Goal: Task Accomplishment & Management: Use online tool/utility

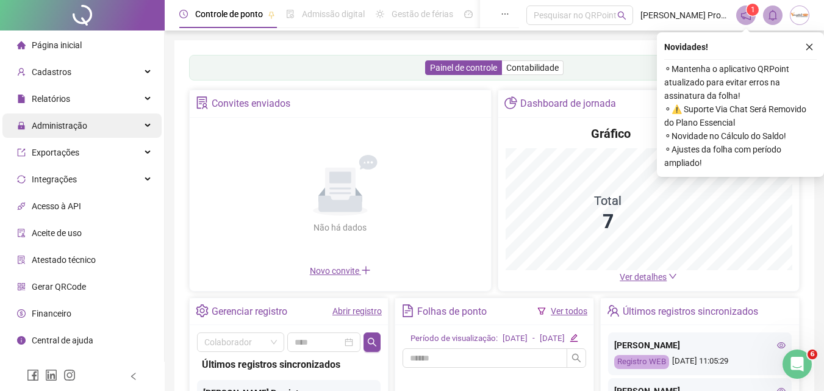
click at [45, 130] on span "Administração" at bounding box center [59, 126] width 55 height 10
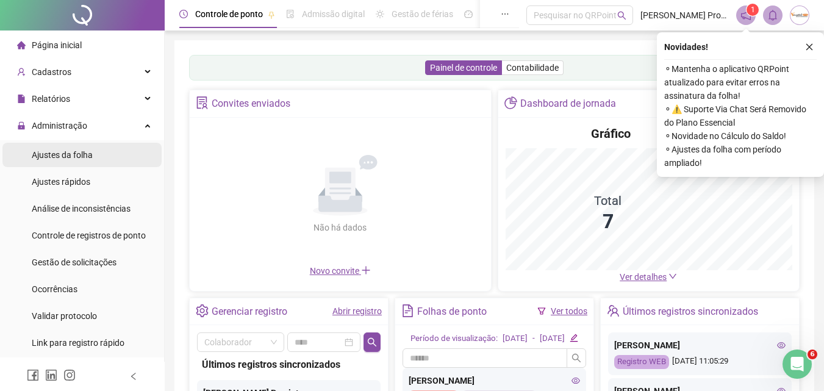
click at [55, 154] on span "Ajustes da folha" at bounding box center [62, 155] width 61 height 10
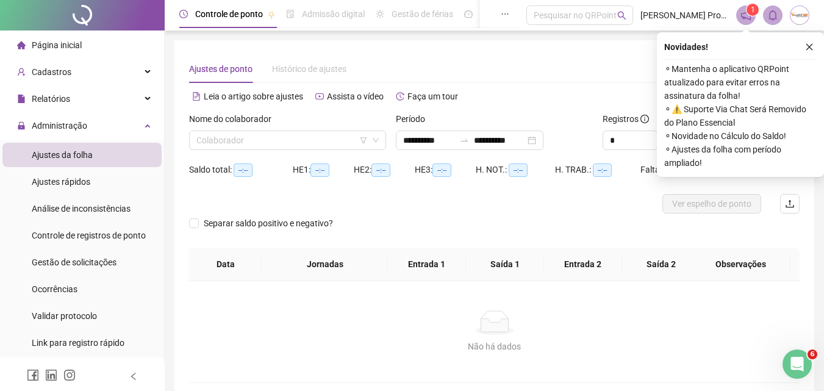
type input "**********"
click at [807, 43] on icon "close" at bounding box center [809, 47] width 9 height 9
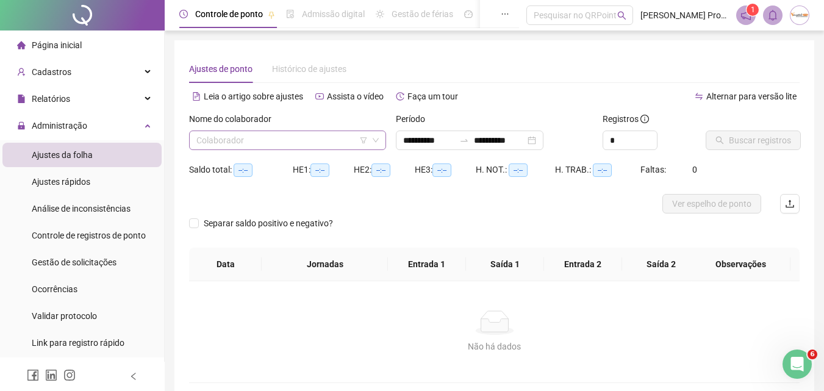
click at [326, 139] on input "search" at bounding box center [281, 140] width 171 height 18
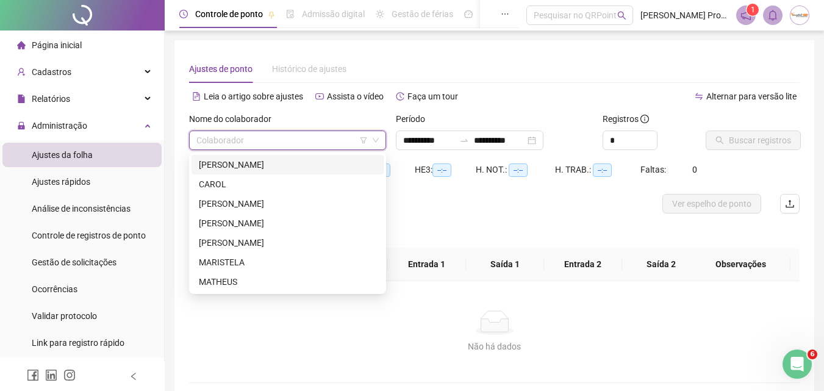
click at [285, 165] on div "[PERSON_NAME]" at bounding box center [287, 164] width 177 height 13
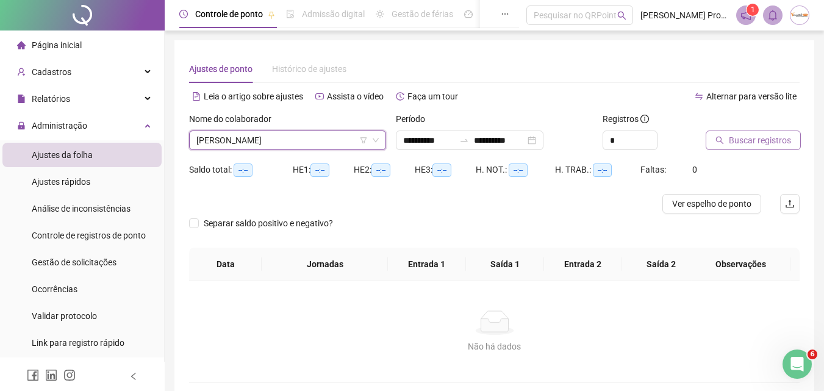
click at [756, 141] on span "Buscar registros" at bounding box center [760, 140] width 62 height 13
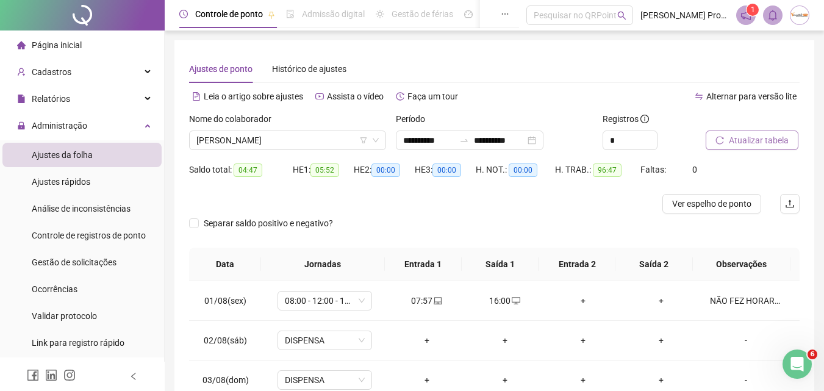
click at [765, 135] on span "Atualizar tabela" at bounding box center [759, 140] width 60 height 13
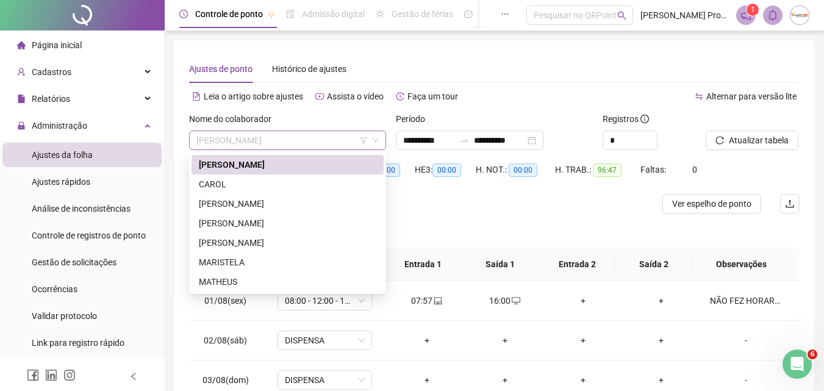
click at [294, 141] on span "[PERSON_NAME]" at bounding box center [287, 140] width 182 height 18
click at [215, 183] on div "CAROL" at bounding box center [287, 183] width 177 height 13
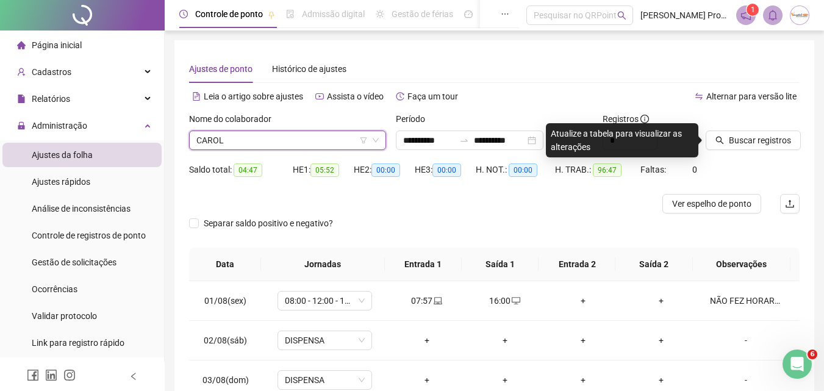
click at [737, 174] on div "Saldo total: 04:47 HE 1: 05:52 HE 2: 00:00 HE 3: 00:00 H. NOT.: 00:00 H. TRAB.:…" at bounding box center [494, 177] width 610 height 34
click at [742, 143] on span "Buscar registros" at bounding box center [760, 140] width 62 height 13
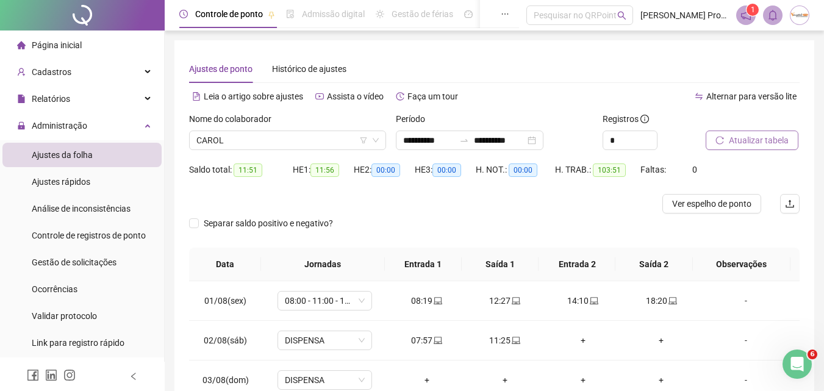
click at [743, 143] on span "Atualizar tabela" at bounding box center [759, 140] width 60 height 13
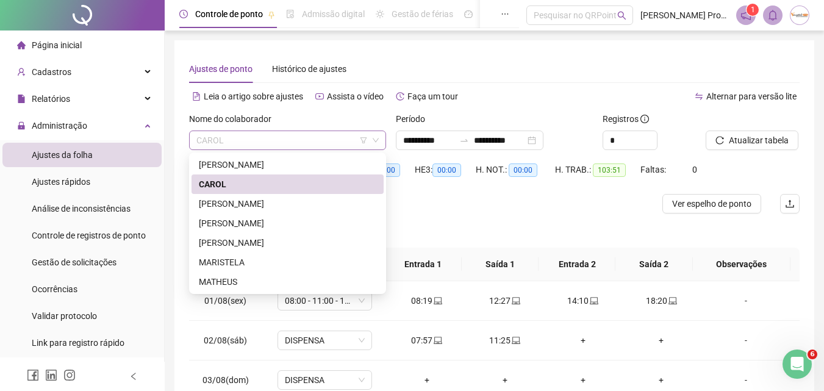
click at [281, 138] on span "CAROL" at bounding box center [287, 140] width 182 height 18
click at [254, 202] on div "[PERSON_NAME]" at bounding box center [287, 203] width 177 height 13
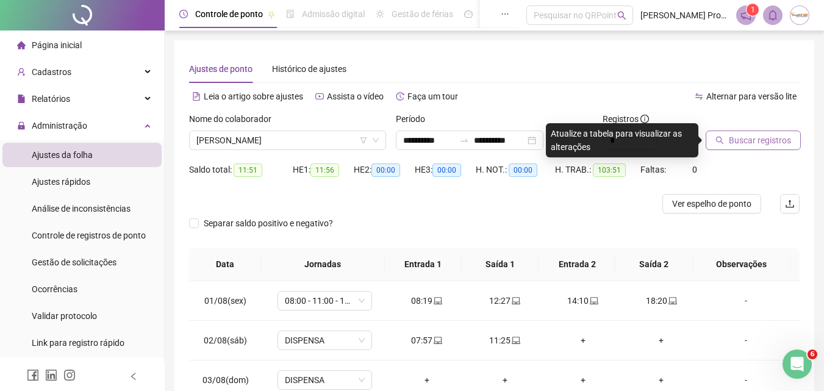
click at [722, 138] on icon "search" at bounding box center [719, 140] width 9 height 9
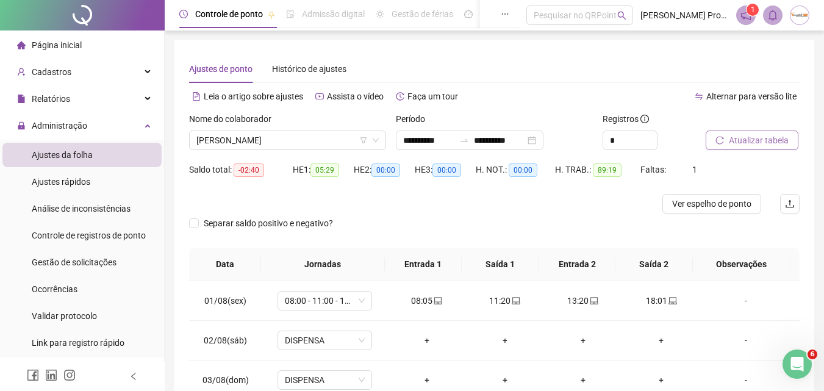
click at [741, 146] on span "Atualizar tabela" at bounding box center [759, 140] width 60 height 13
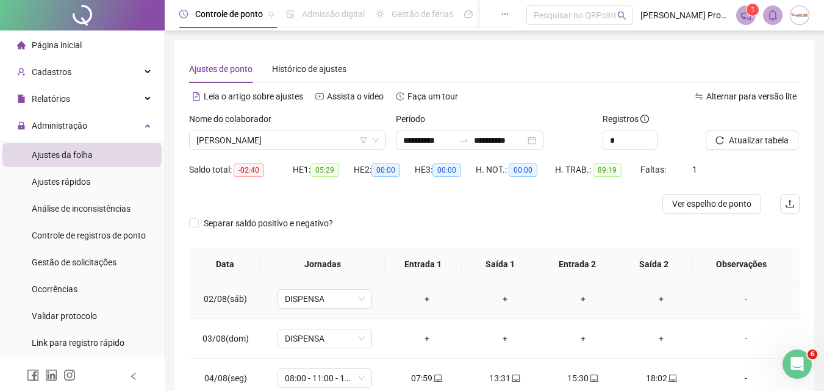
scroll to position [26, 0]
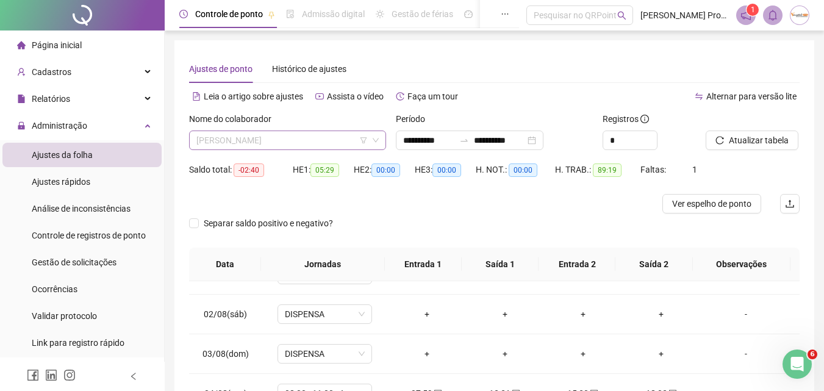
click at [322, 145] on span "[PERSON_NAME]" at bounding box center [287, 140] width 182 height 18
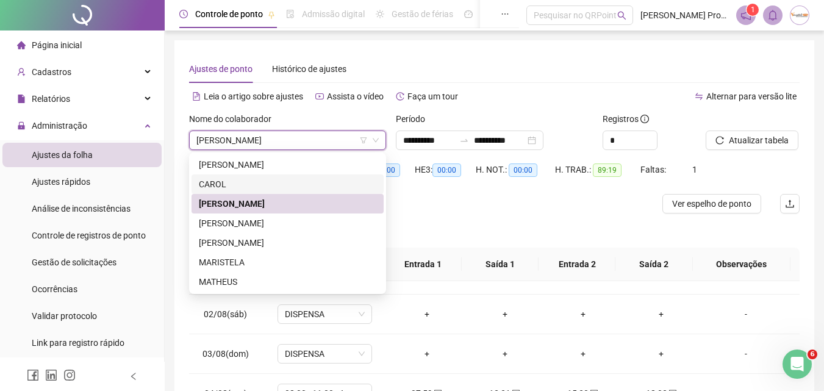
click at [444, 210] on div at bounding box center [418, 204] width 458 height 20
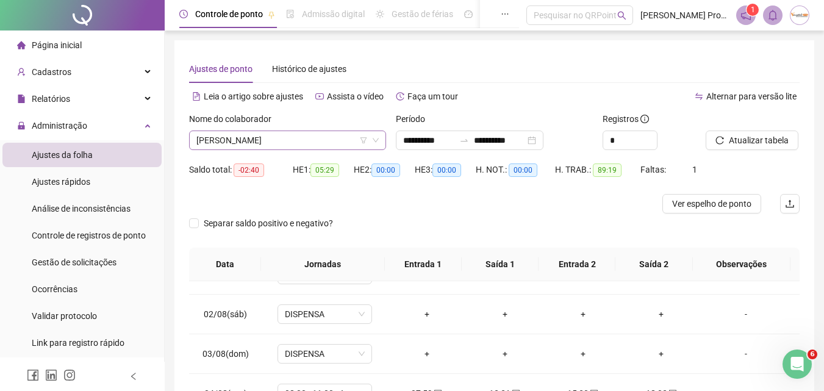
click at [312, 138] on span "[PERSON_NAME]" at bounding box center [287, 140] width 182 height 18
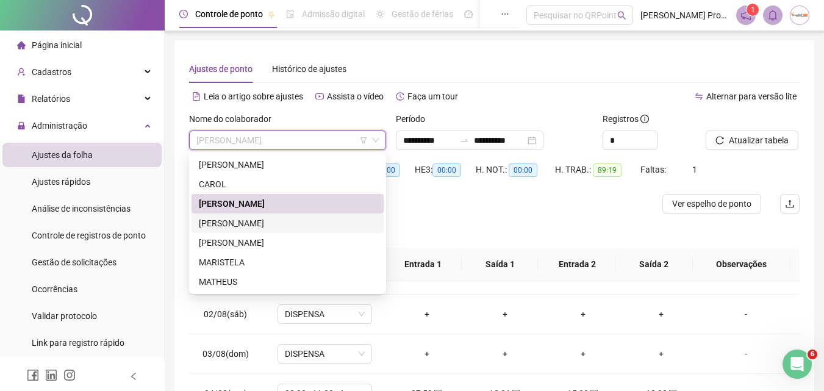
click at [260, 227] on div "[PERSON_NAME]" at bounding box center [287, 222] width 177 height 13
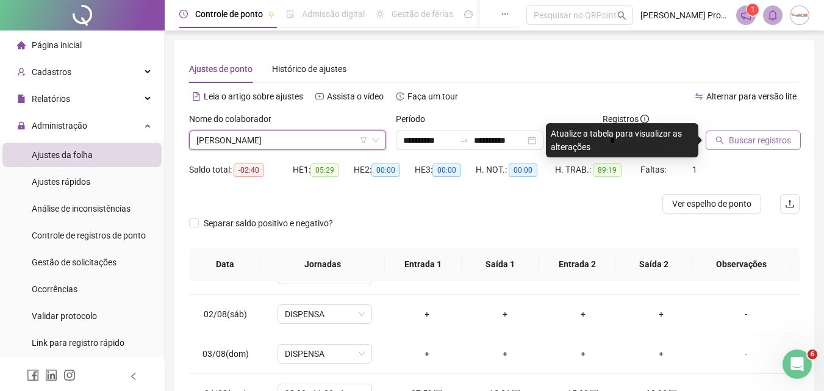
click at [744, 142] on span "Buscar registros" at bounding box center [760, 140] width 62 height 13
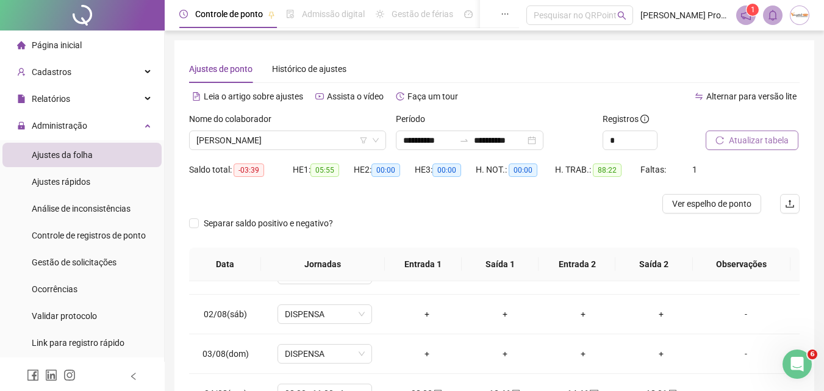
click at [733, 146] on span "Atualizar tabela" at bounding box center [759, 140] width 60 height 13
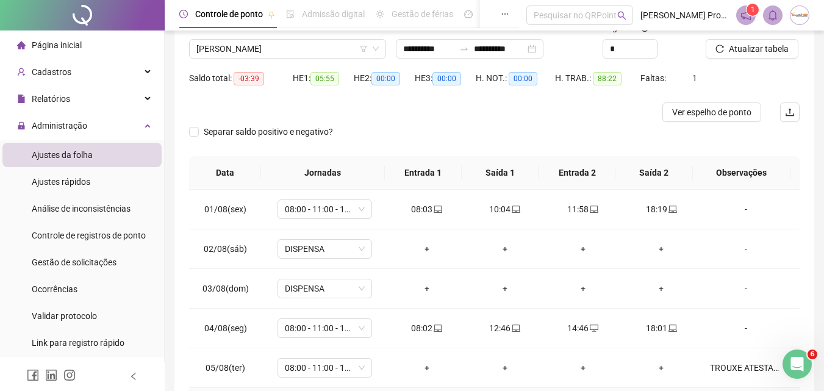
scroll to position [0, 0]
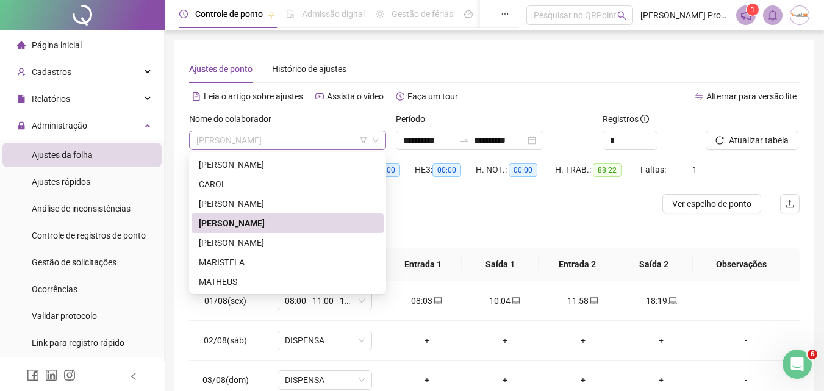
click at [284, 135] on span "[PERSON_NAME]" at bounding box center [287, 140] width 182 height 18
click at [233, 277] on div "MATHEUS" at bounding box center [287, 281] width 177 height 13
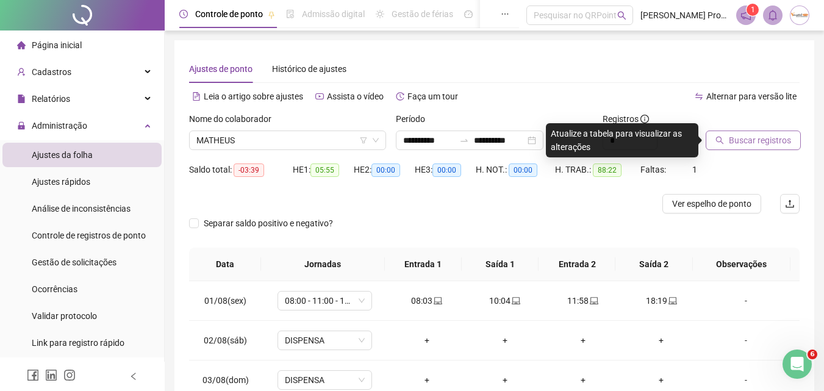
click at [734, 145] on span "Buscar registros" at bounding box center [760, 140] width 62 height 13
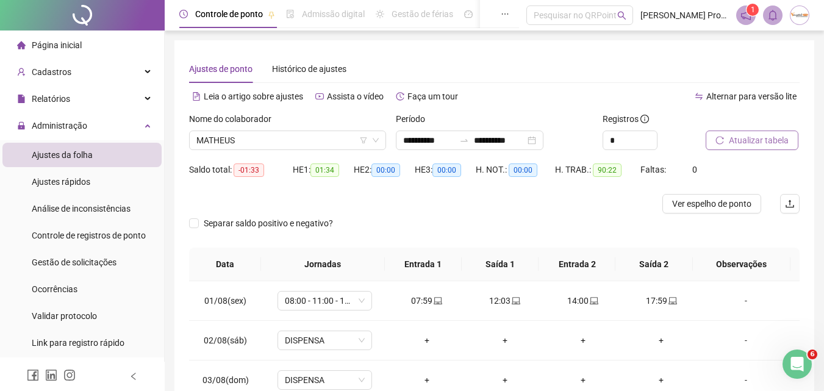
click at [731, 141] on span "Atualizar tabela" at bounding box center [759, 140] width 60 height 13
click at [724, 203] on span "Ver espelho de ponto" at bounding box center [711, 203] width 79 height 13
click at [270, 138] on span "MATHEUS" at bounding box center [287, 140] width 182 height 18
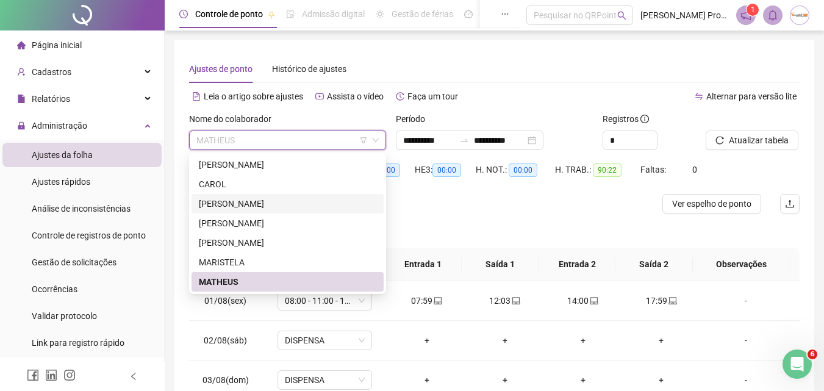
click at [247, 203] on div "[PERSON_NAME]" at bounding box center [287, 203] width 177 height 13
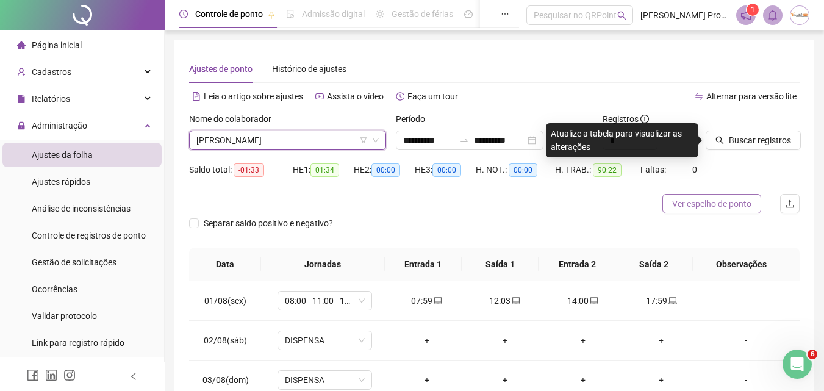
click at [716, 204] on span "Ver espelho de ponto" at bounding box center [711, 203] width 79 height 13
